Goal: Task Accomplishment & Management: Complete application form

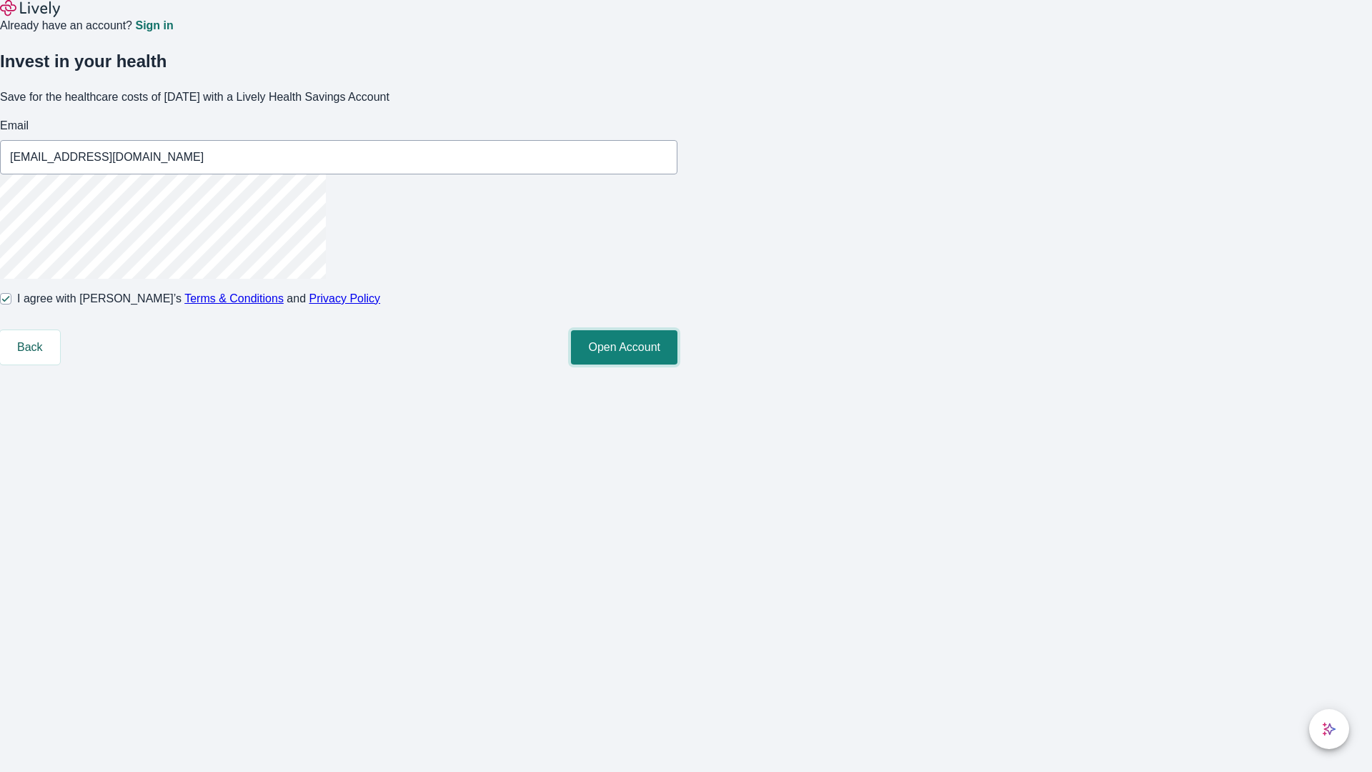
click at [677, 364] on button "Open Account" at bounding box center [624, 347] width 106 height 34
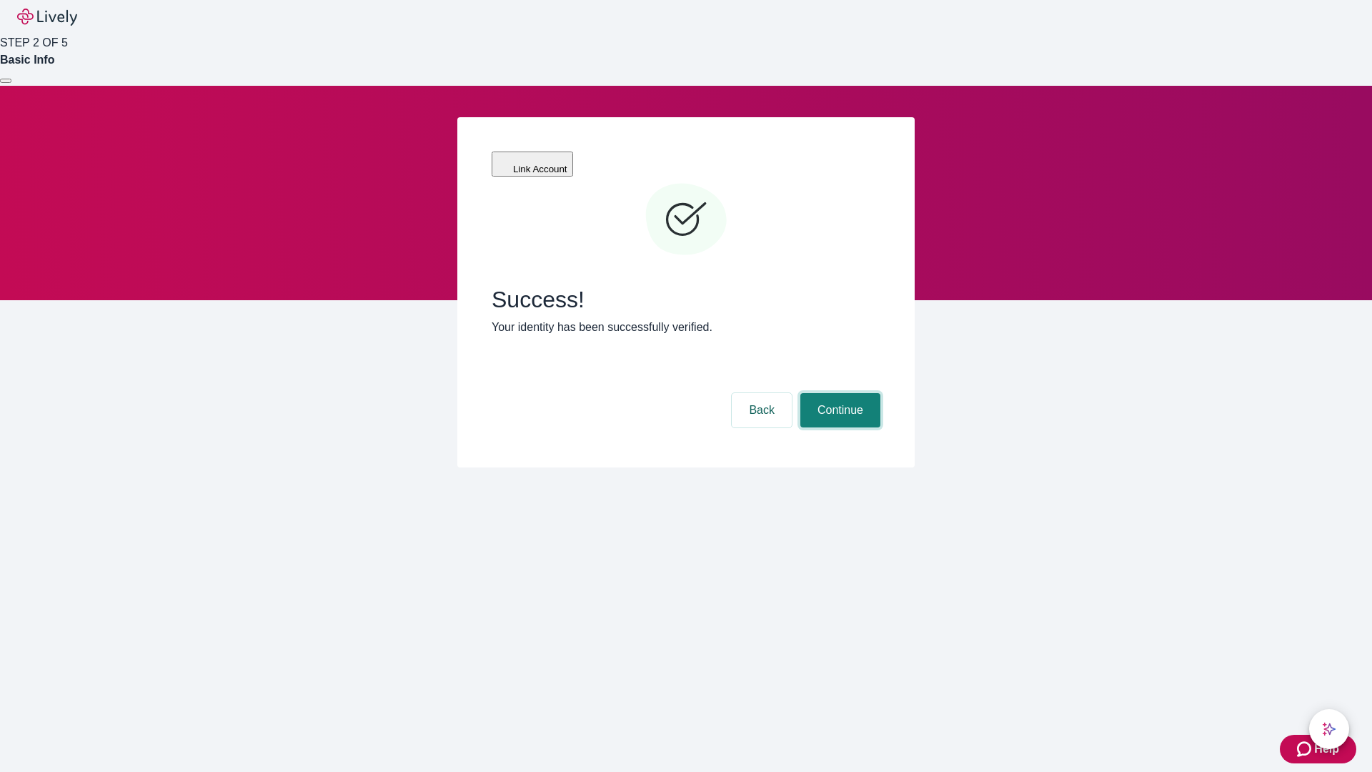
click at [838, 393] on button "Continue" at bounding box center [840, 410] width 80 height 34
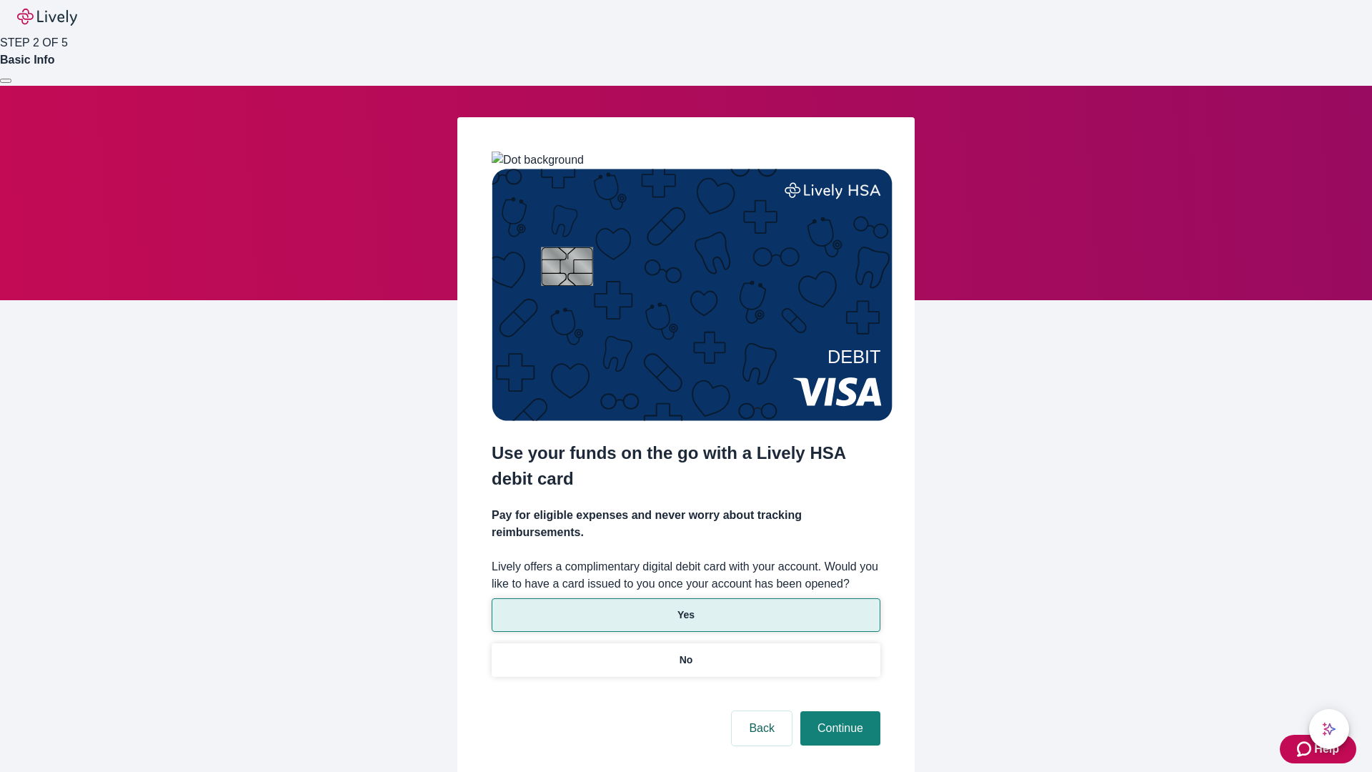
click at [685, 607] on p "Yes" at bounding box center [685, 614] width 17 height 15
click at [838, 711] on button "Continue" at bounding box center [840, 728] width 80 height 34
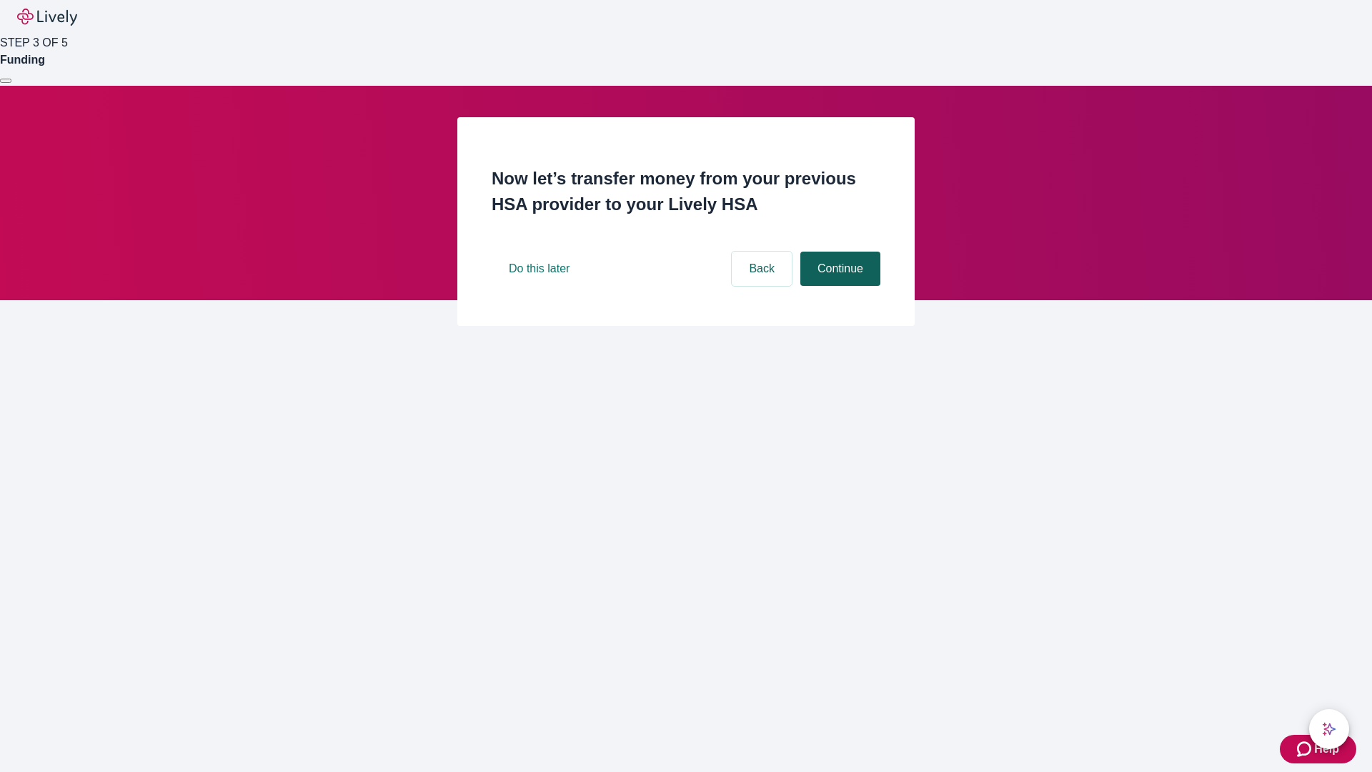
click at [838, 286] on button "Continue" at bounding box center [840, 269] width 80 height 34
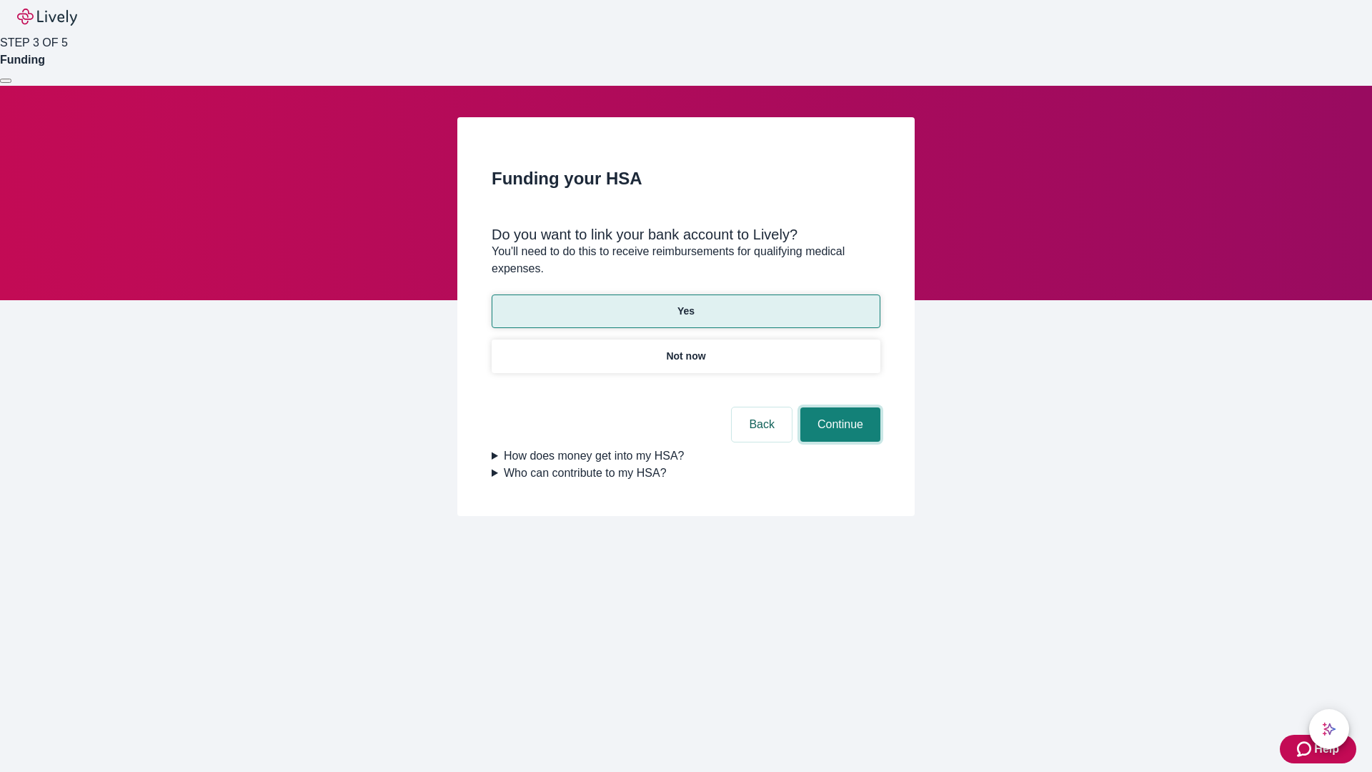
click at [838, 407] on button "Continue" at bounding box center [840, 424] width 80 height 34
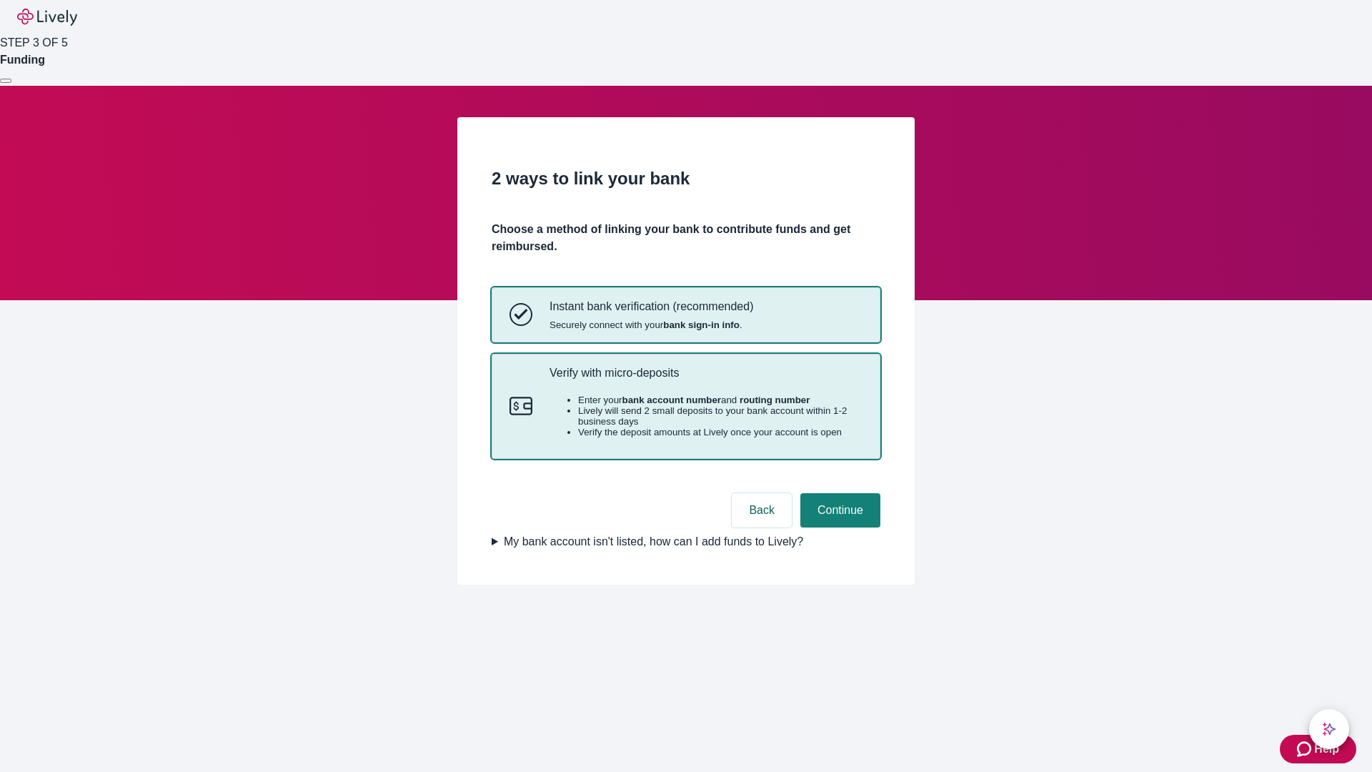
click at [705, 379] on p "Verify with micro-deposits" at bounding box center [706, 373] width 313 height 14
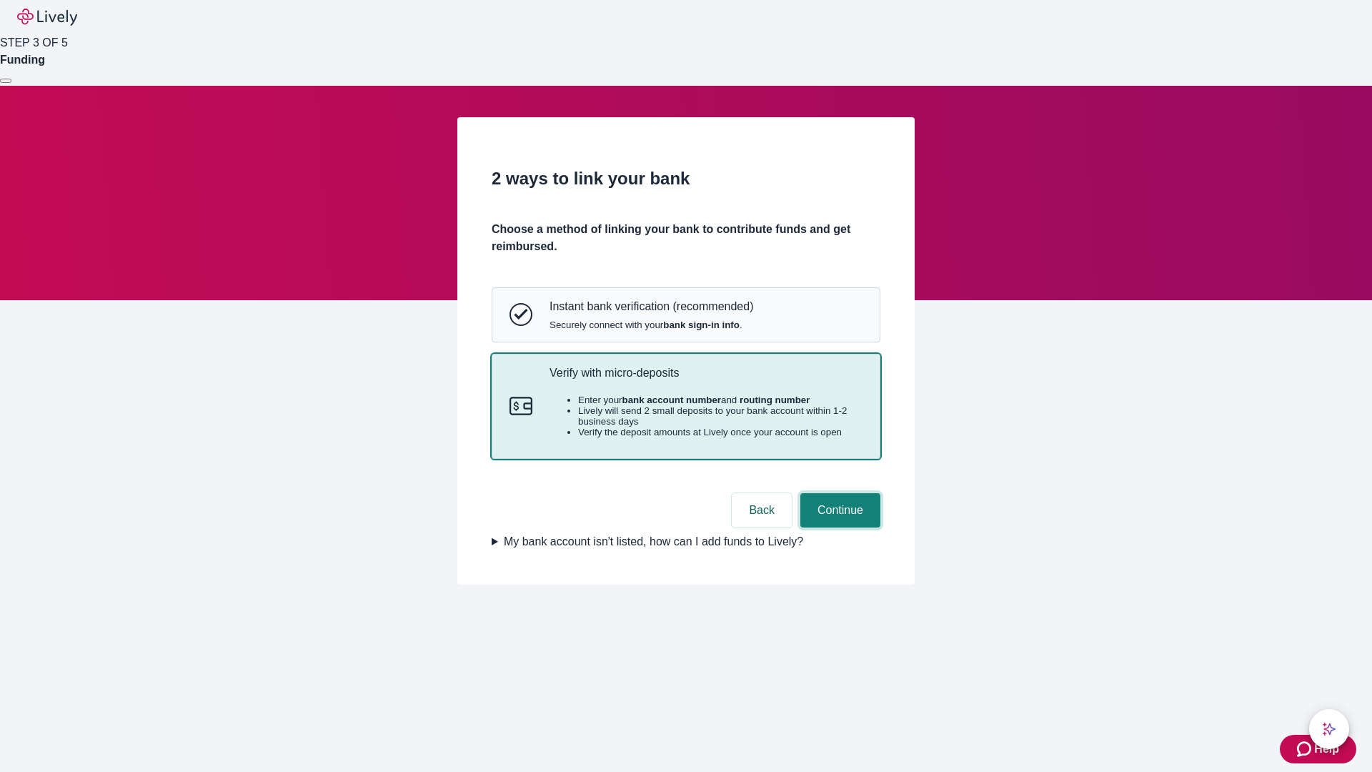
click at [838, 527] on button "Continue" at bounding box center [840, 510] width 80 height 34
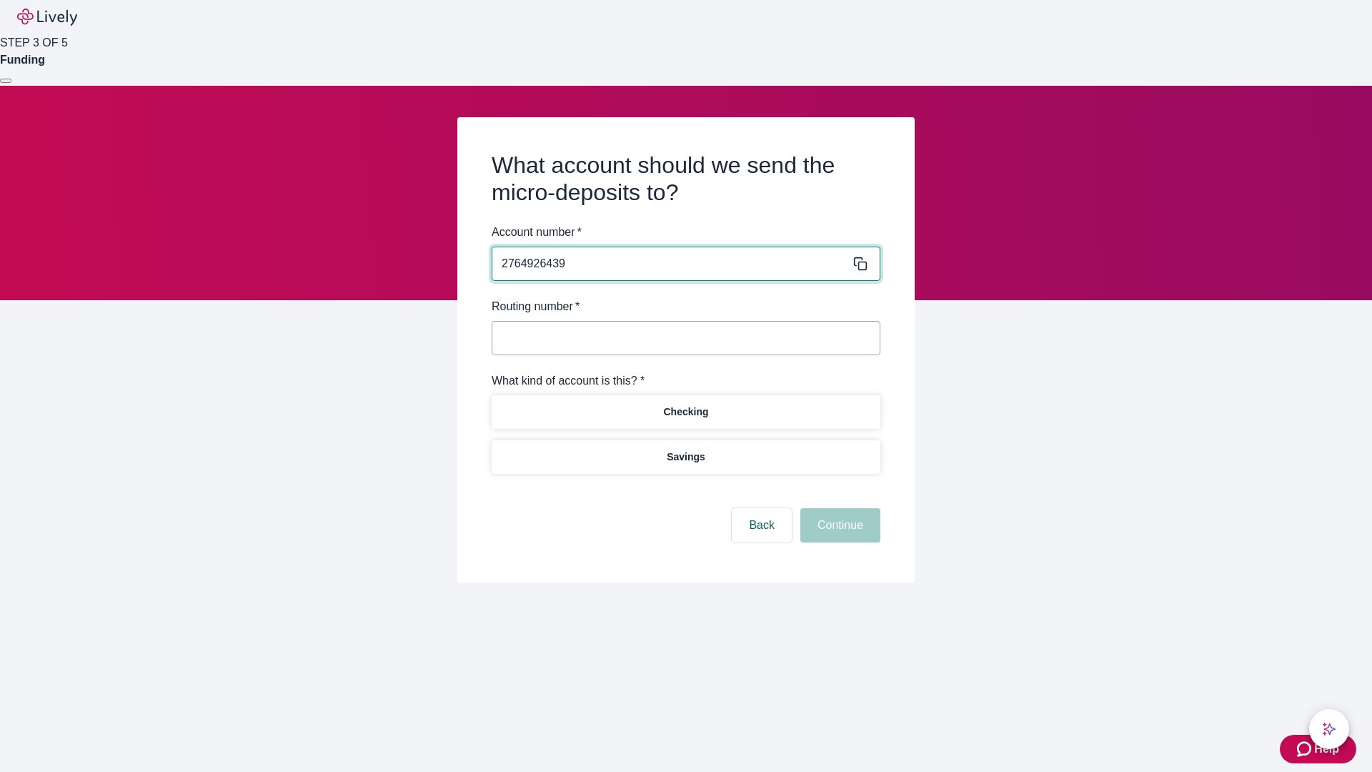
type input "2764926439"
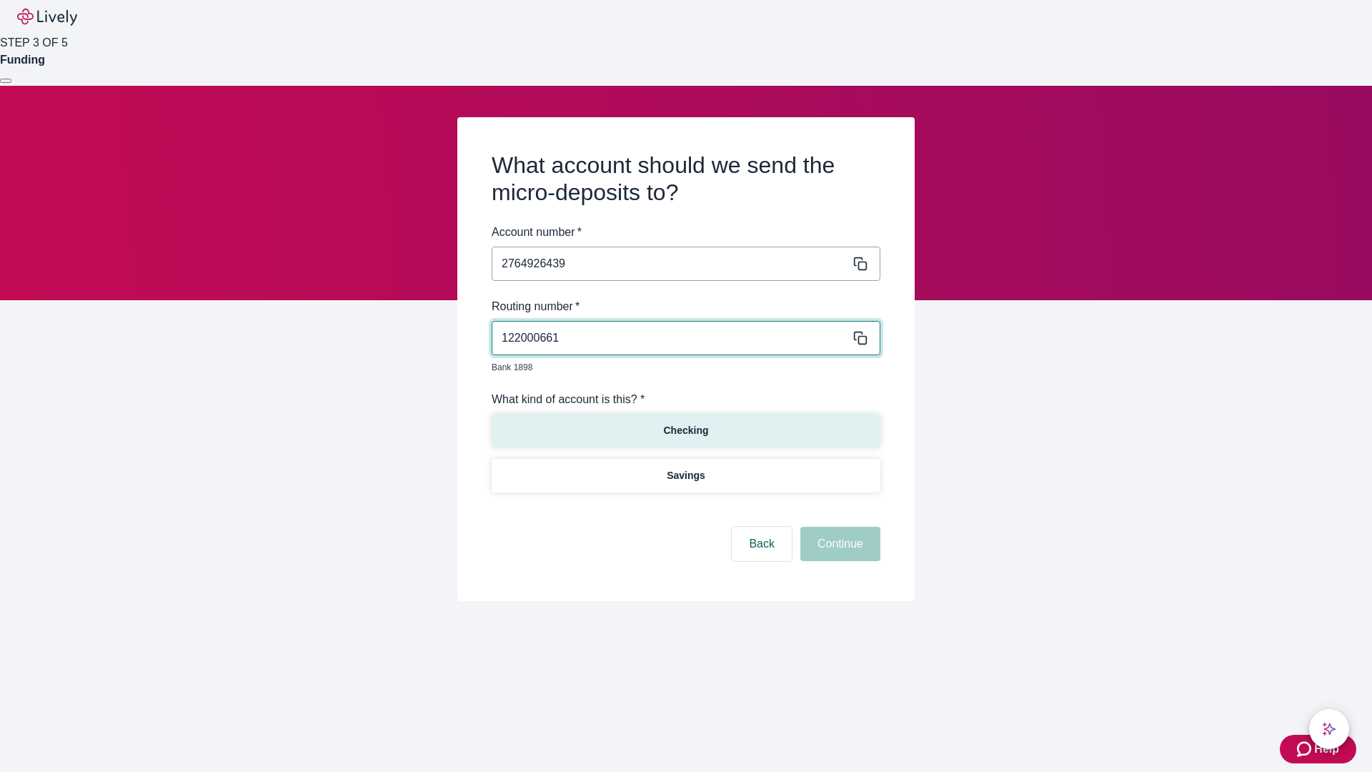
type input "122000661"
click at [685, 423] on p "Checking" at bounding box center [685, 430] width 45 height 15
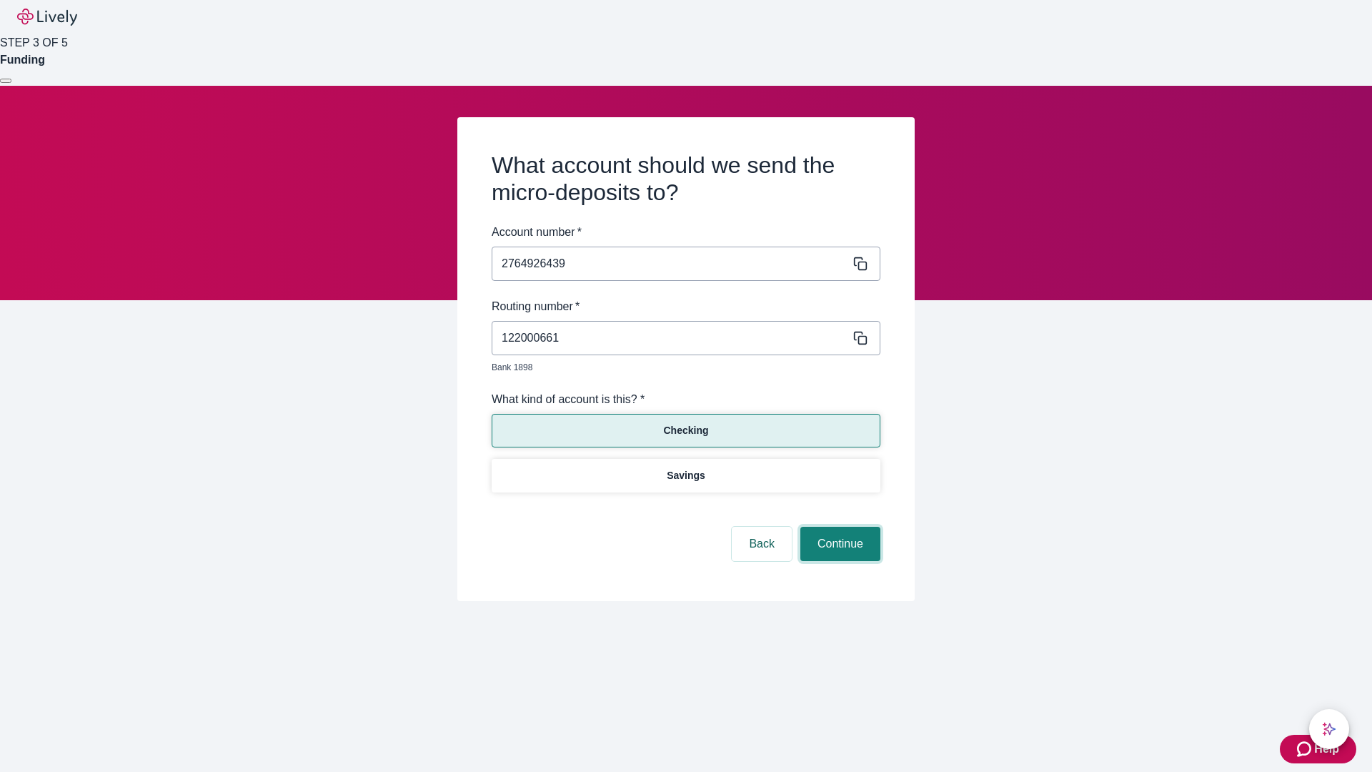
click at [838, 527] on button "Continue" at bounding box center [840, 544] width 80 height 34
